Goal: Information Seeking & Learning: Check status

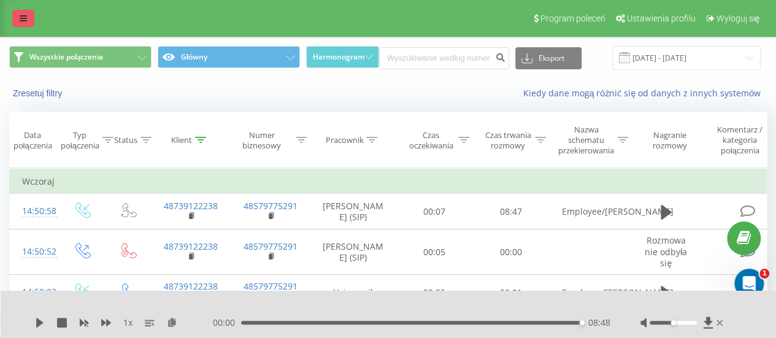
click at [28, 17] on link at bounding box center [23, 18] width 22 height 17
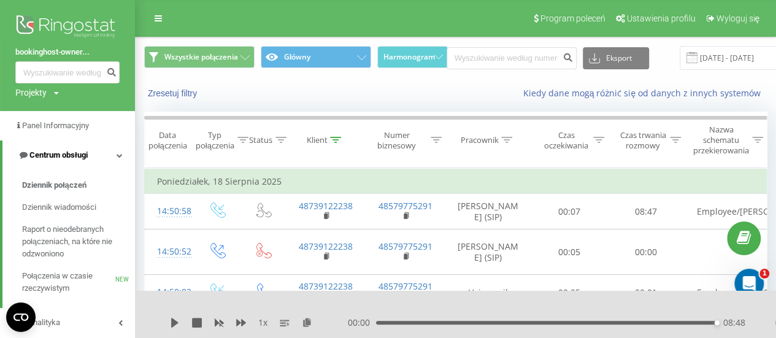
click at [121, 158] on icon at bounding box center [119, 155] width 6 height 6
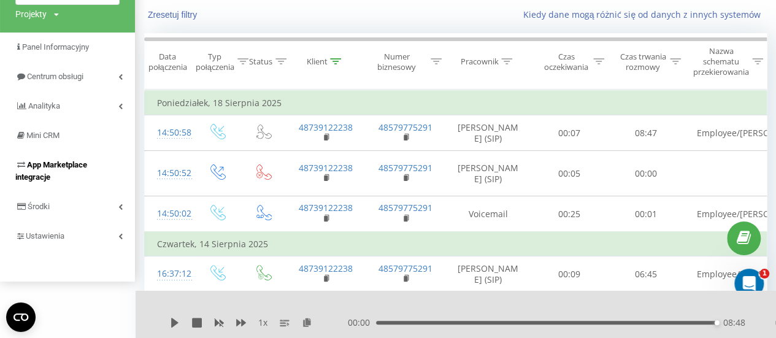
scroll to position [83, 0]
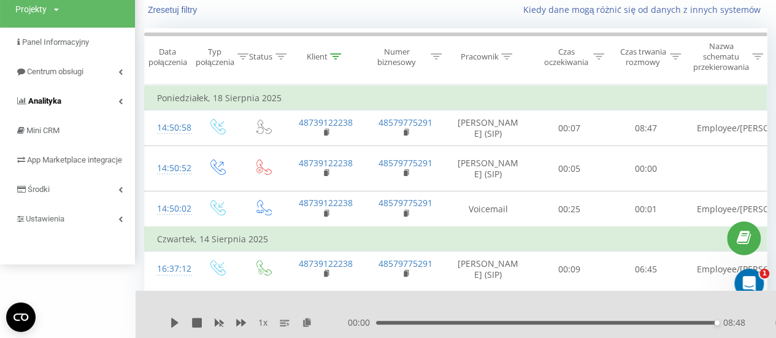
click at [65, 105] on link "Analityka" at bounding box center [67, 100] width 135 height 29
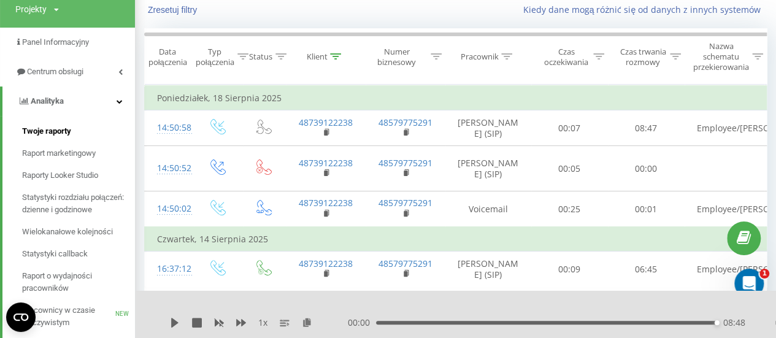
click at [63, 129] on span "Twoje raporty" at bounding box center [46, 131] width 49 height 12
click at [63, 131] on span "Twoje raporty" at bounding box center [46, 131] width 49 height 12
click at [61, 134] on span "Twoje raporty" at bounding box center [46, 131] width 49 height 12
click at [50, 128] on span "Twoje raporty" at bounding box center [46, 131] width 49 height 12
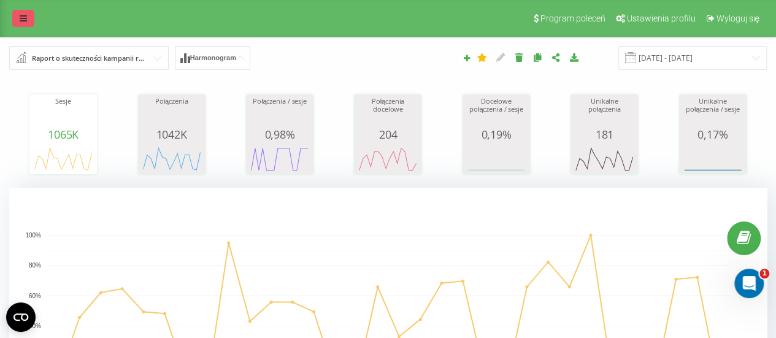
click at [20, 23] on icon at bounding box center [23, 18] width 7 height 9
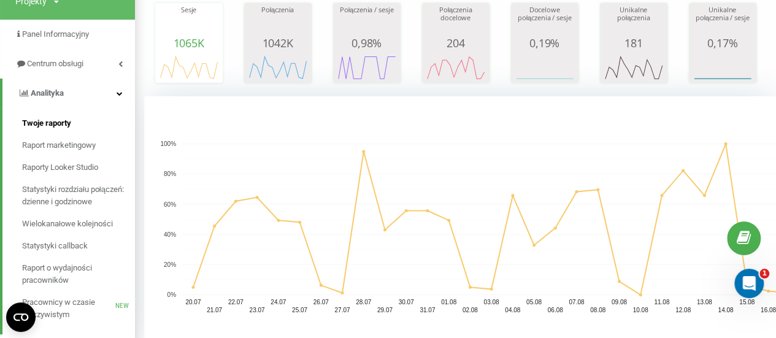
scroll to position [92, 0]
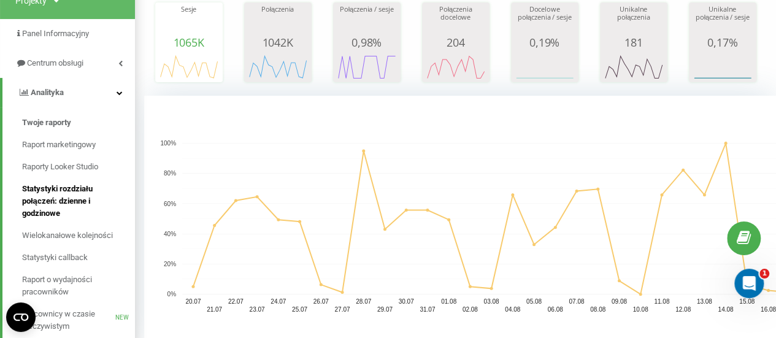
click at [71, 190] on span "Statystyki rozdziału połączeń: dzienne i godzinowe" at bounding box center [75, 201] width 107 height 37
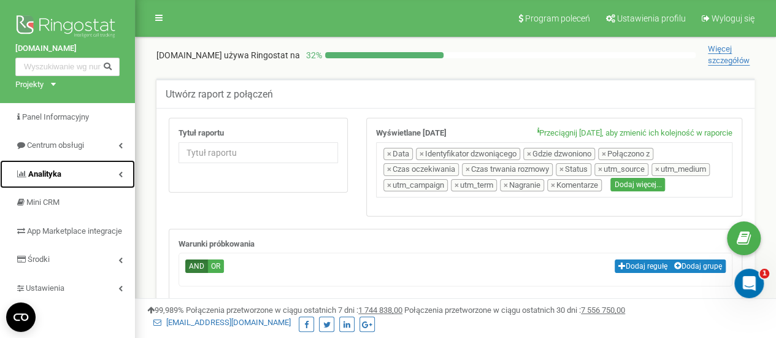
click at [70, 173] on link "Analityka" at bounding box center [67, 174] width 135 height 29
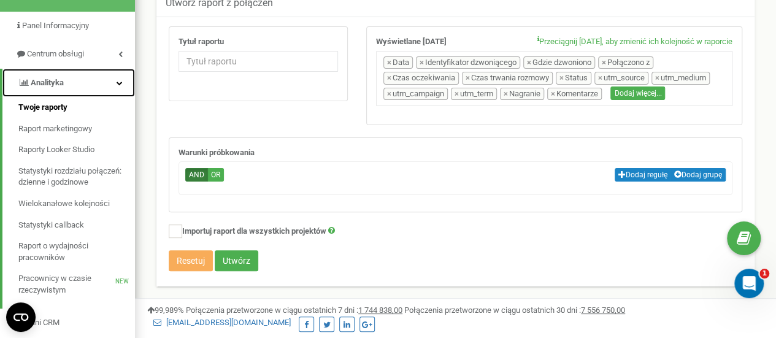
scroll to position [94, 0]
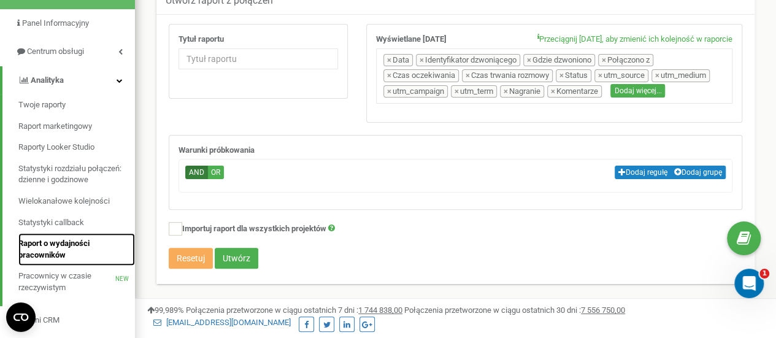
click at [64, 242] on span "Raport o wydajności pracowników" at bounding box center [73, 249] width 110 height 23
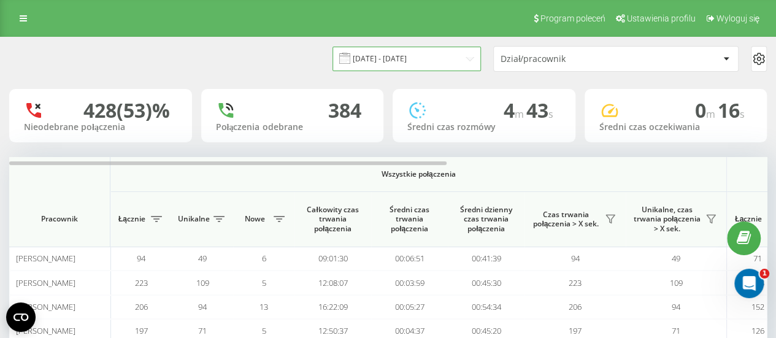
click at [391, 64] on input "[DATE] - [DATE]" at bounding box center [406, 59] width 148 height 24
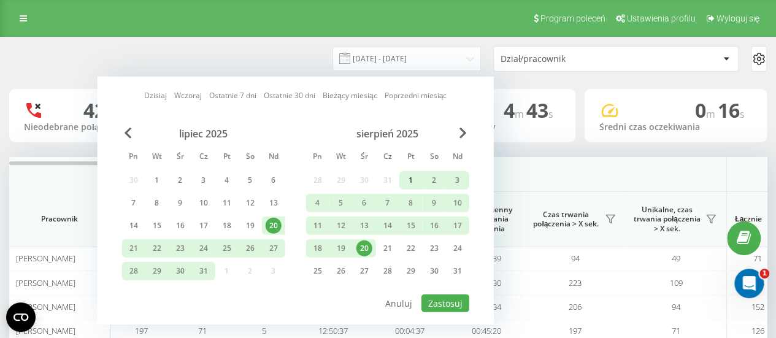
drag, startPoint x: 408, startPoint y: 180, endPoint x: 400, endPoint y: 193, distance: 16.0
click at [408, 180] on div "1" at bounding box center [411, 180] width 16 height 16
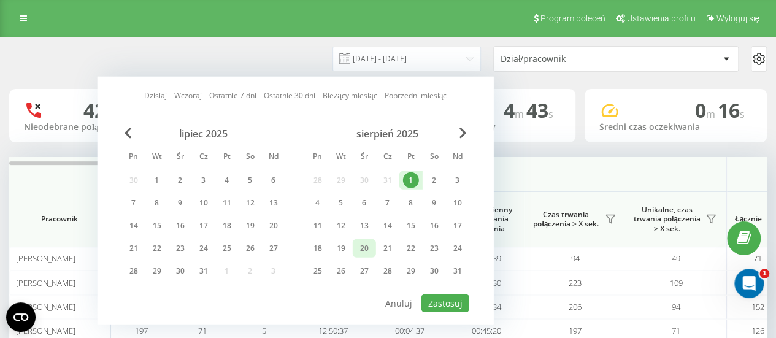
click at [370, 242] on div "20" at bounding box center [364, 248] width 16 height 16
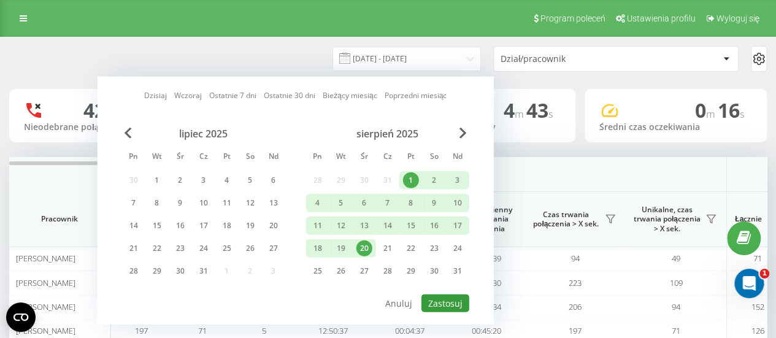
click at [435, 299] on button "Zastosuj" at bounding box center [445, 303] width 48 height 18
type input "01.08.2025 - 20.08.2025"
